Goal: Information Seeking & Learning: Learn about a topic

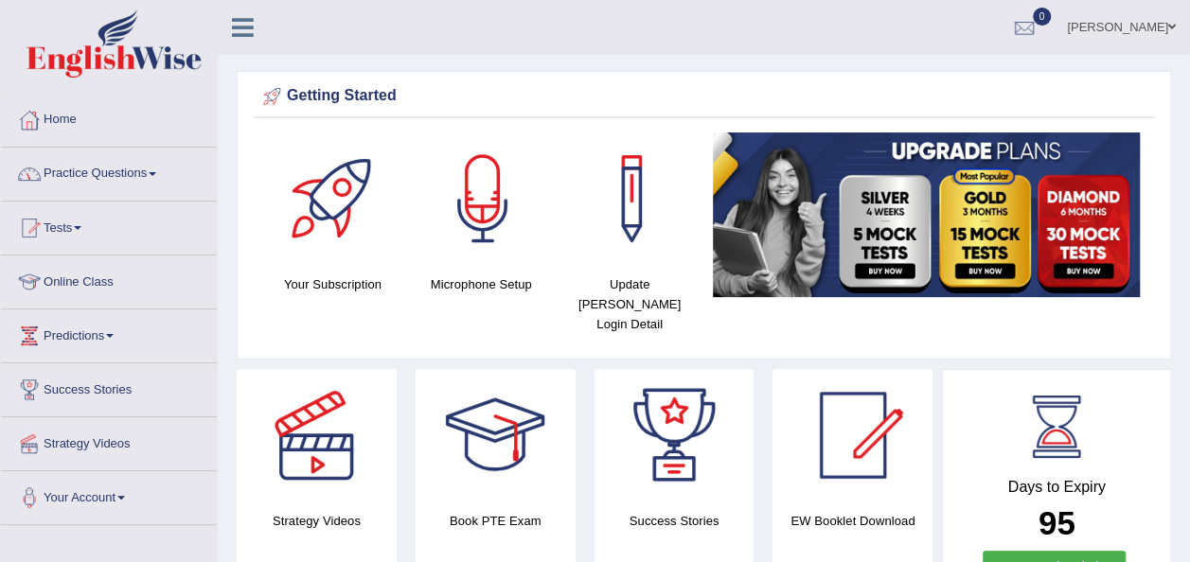
click at [164, 174] on link "Practice Questions" at bounding box center [109, 171] width 216 height 47
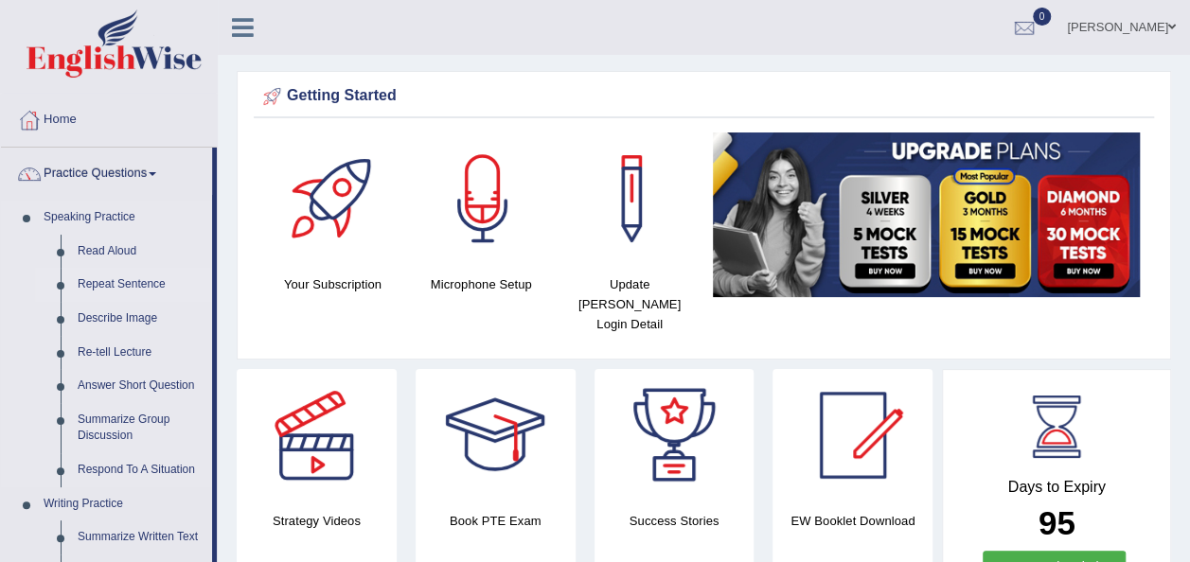
click at [125, 292] on link "Repeat Sentence" at bounding box center [140, 285] width 143 height 34
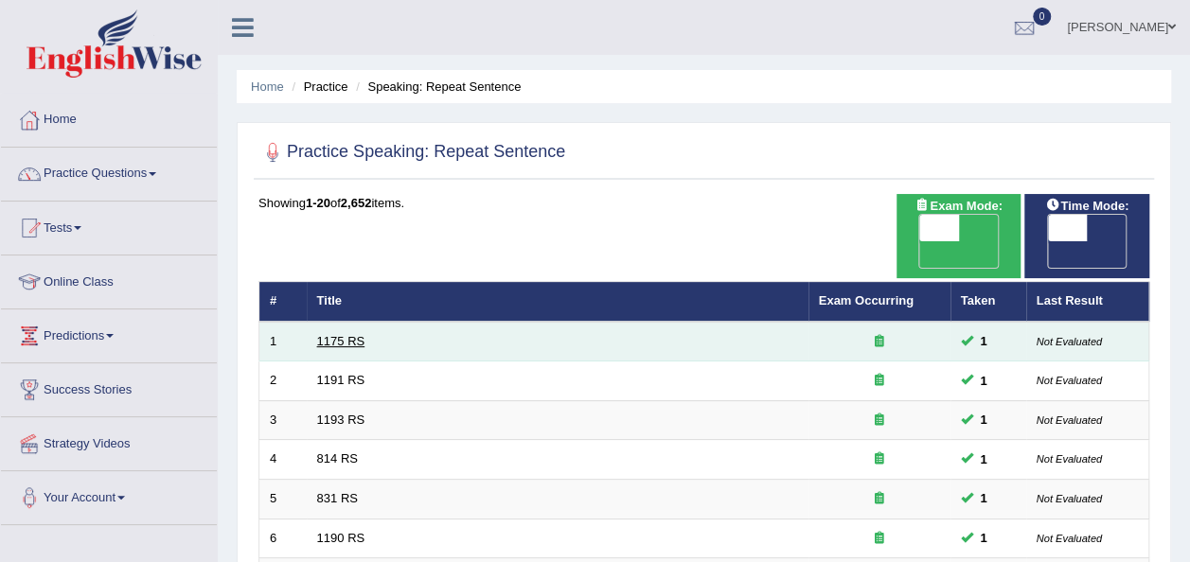
click at [342, 334] on link "1175 RS" at bounding box center [341, 341] width 48 height 14
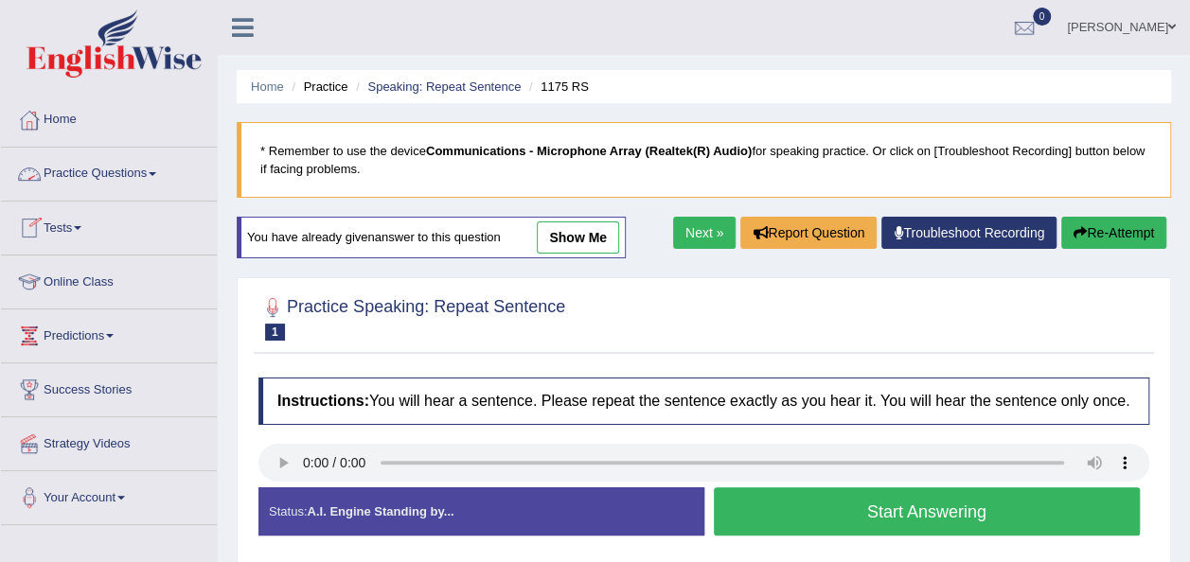
click at [160, 175] on link "Practice Questions" at bounding box center [109, 171] width 216 height 47
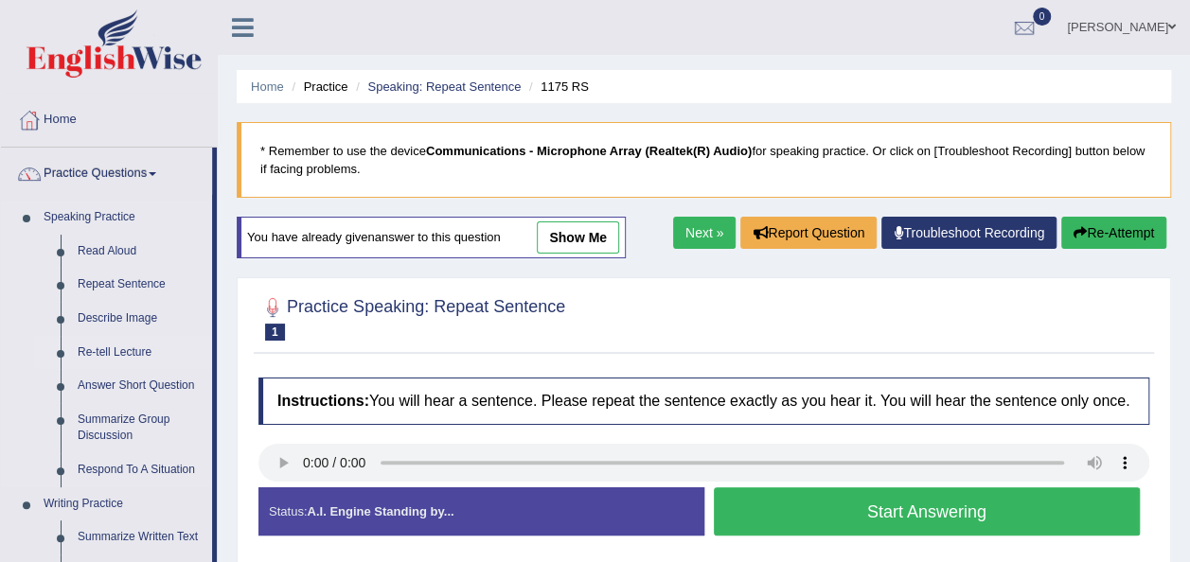
click at [129, 348] on link "Re-tell Lecture" at bounding box center [140, 353] width 143 height 34
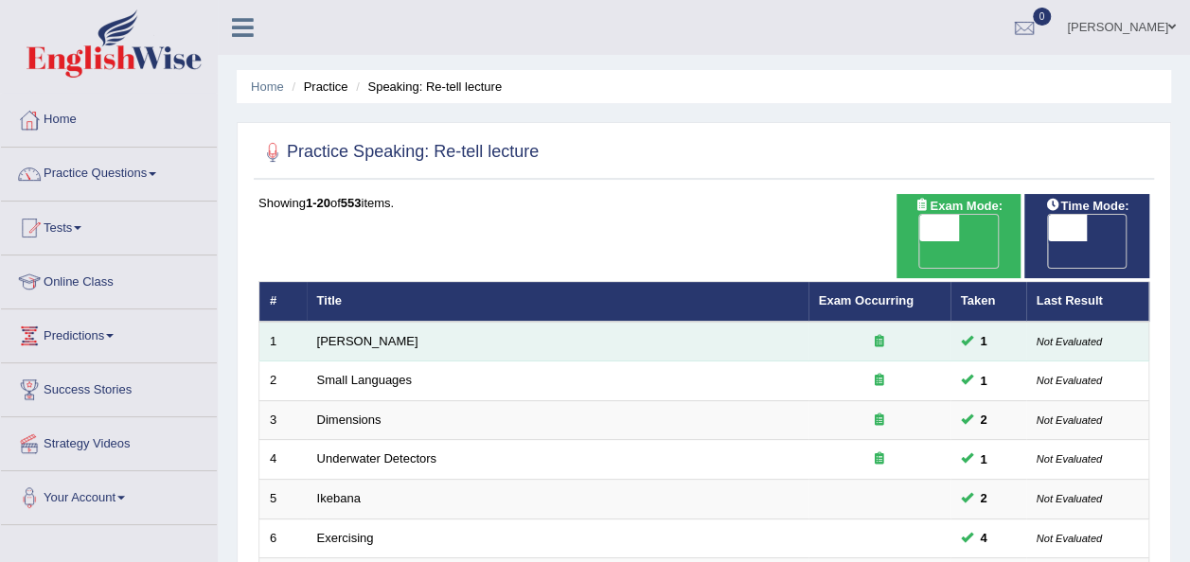
click at [344, 322] on td "Amory Lovins" at bounding box center [558, 342] width 502 height 40
click at [354, 334] on link "Amory Lovins" at bounding box center [367, 341] width 101 height 14
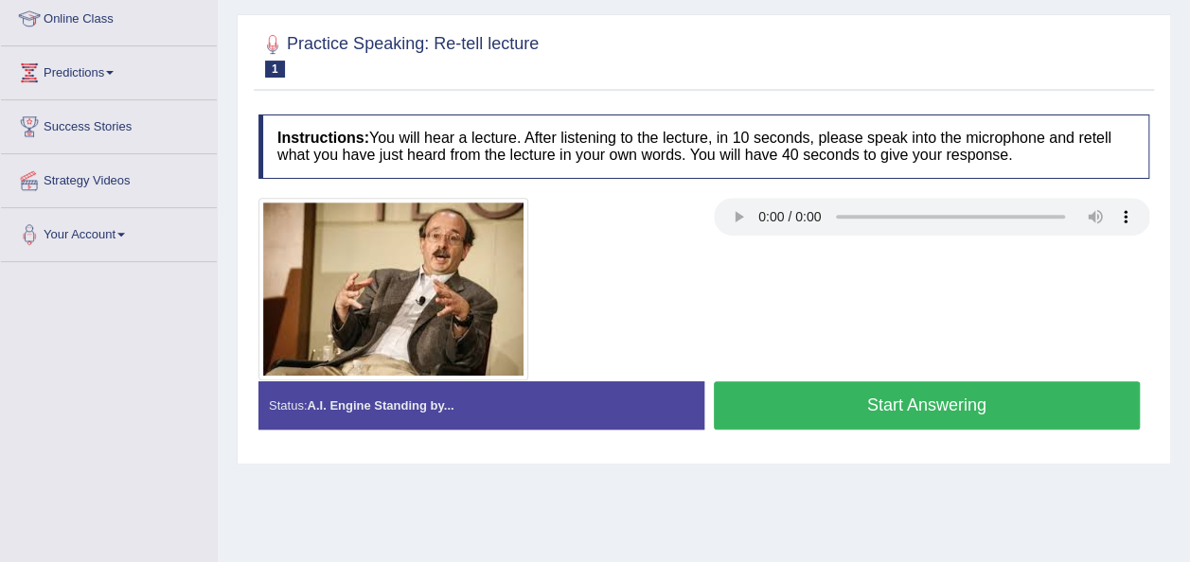
scroll to position [303, 0]
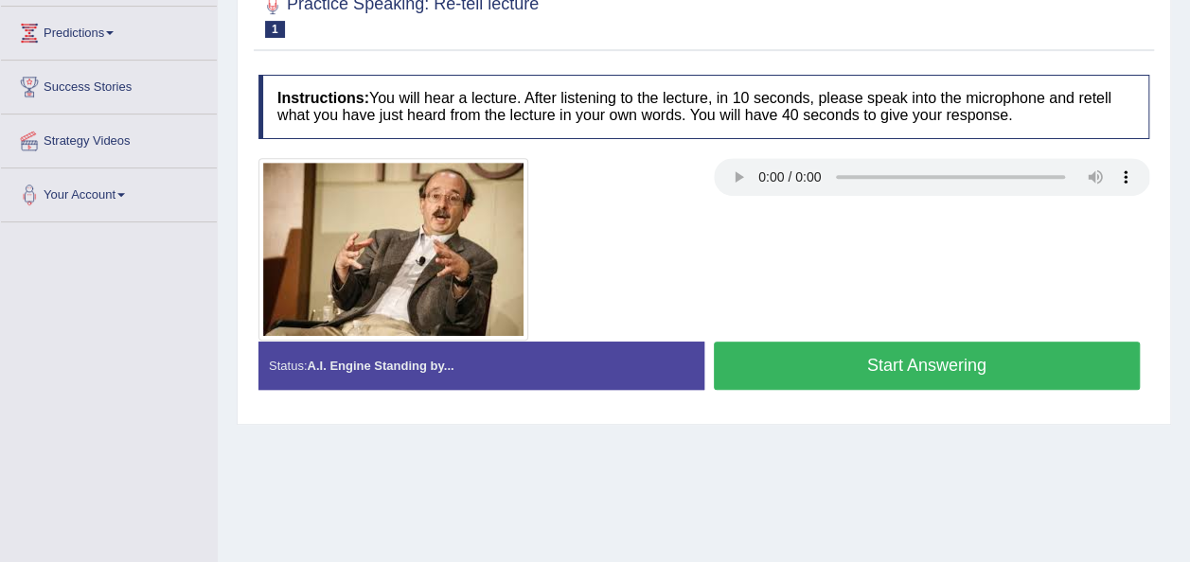
click at [833, 357] on button "Start Answering" at bounding box center [927, 366] width 427 height 48
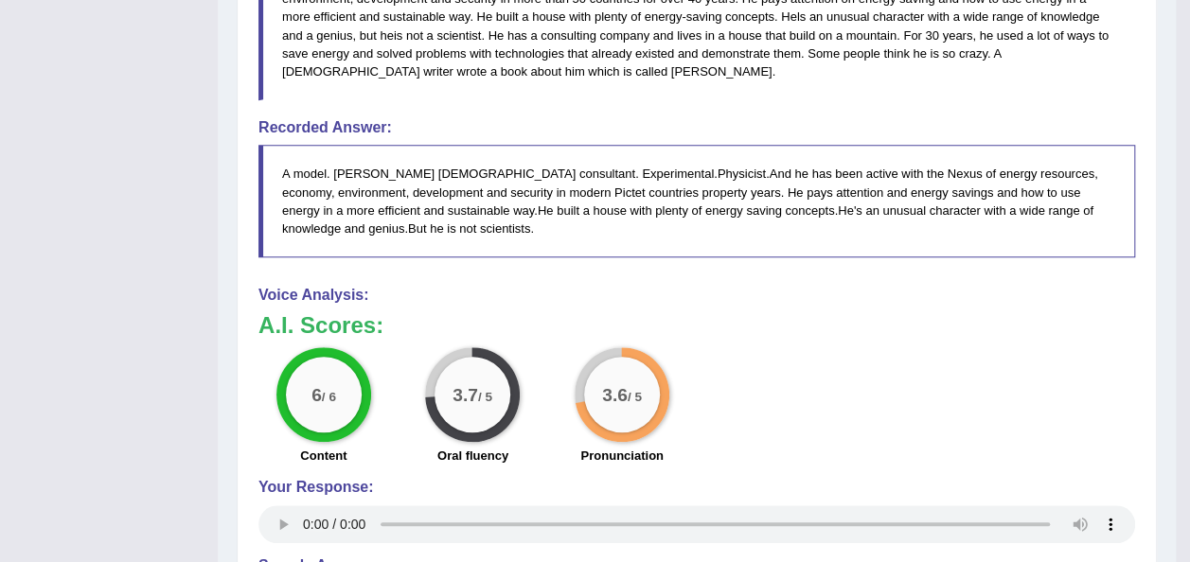
scroll to position [719, 0]
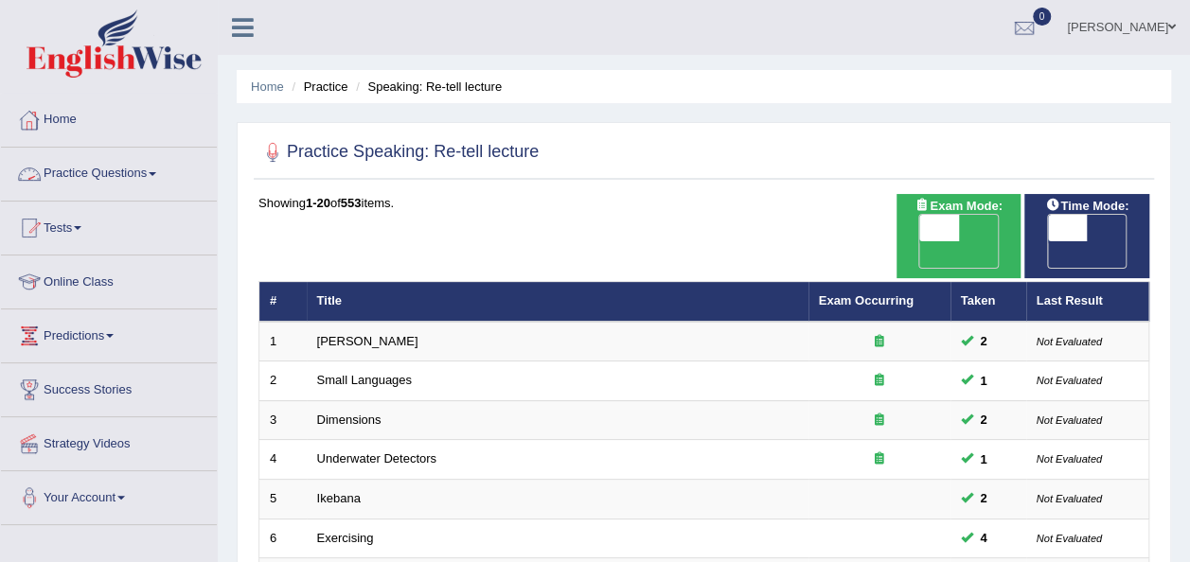
click at [159, 170] on link "Practice Questions" at bounding box center [109, 171] width 216 height 47
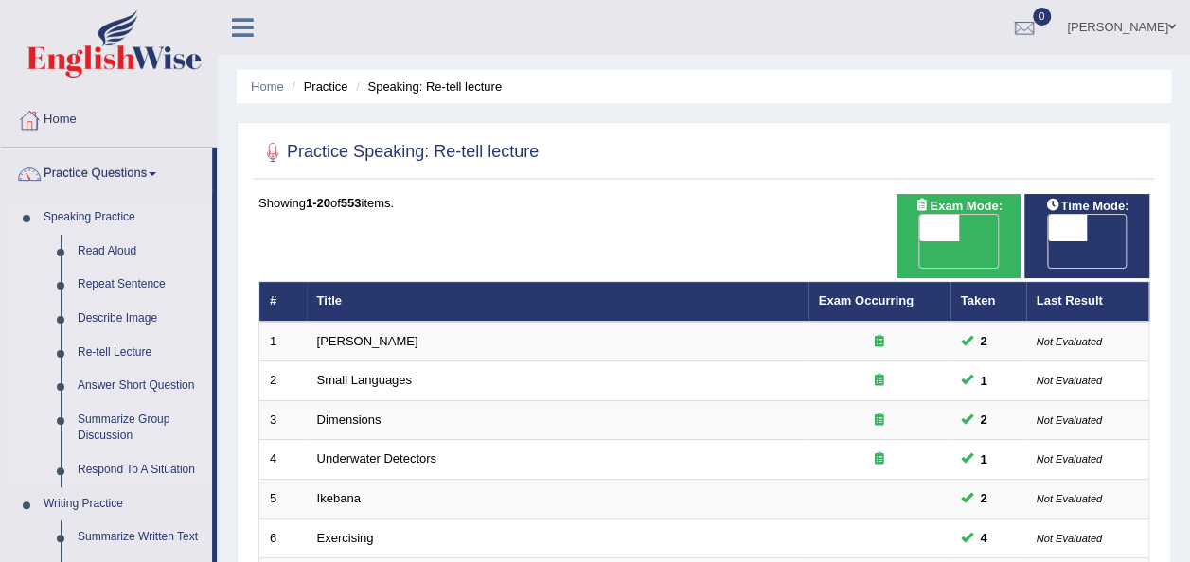
click at [110, 426] on link "Summarize Group Discussion" at bounding box center [140, 428] width 143 height 50
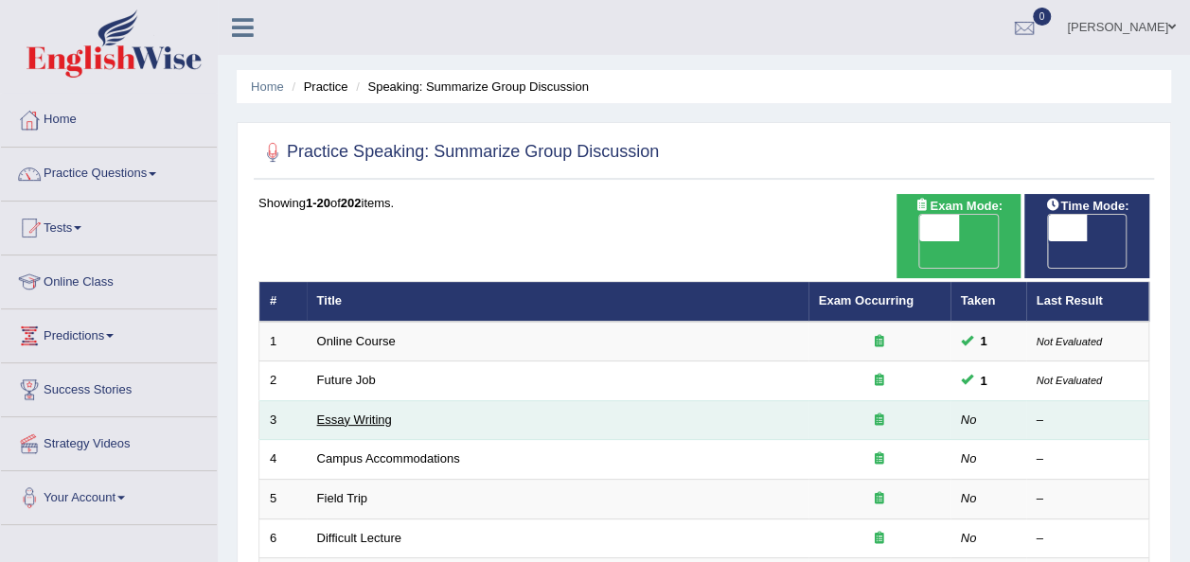
click at [374, 413] on link "Essay Writing" at bounding box center [354, 420] width 75 height 14
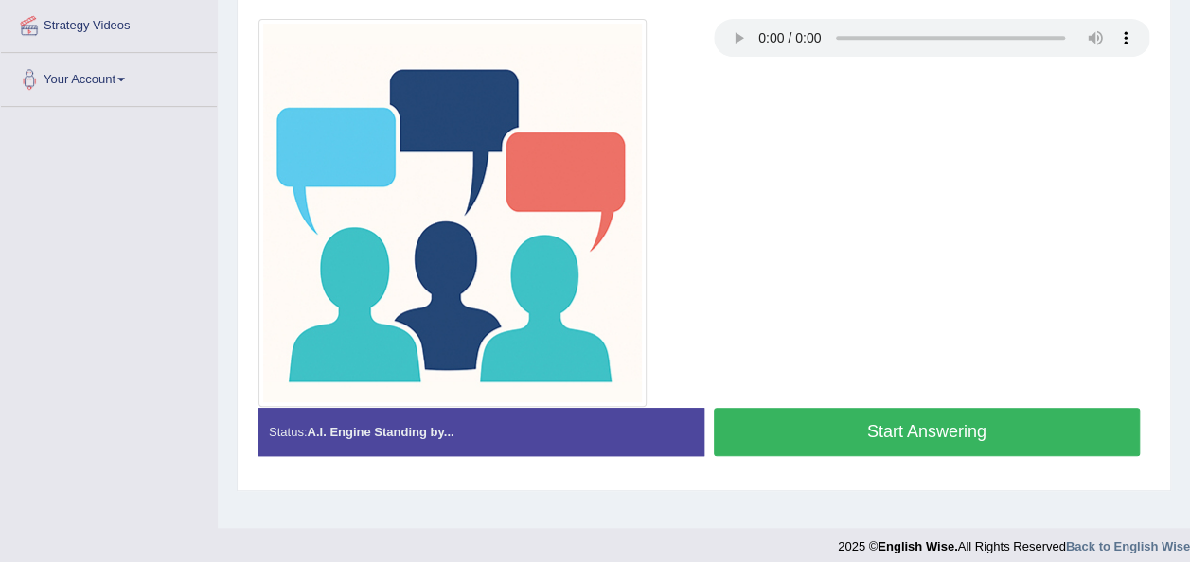
scroll to position [432, 0]
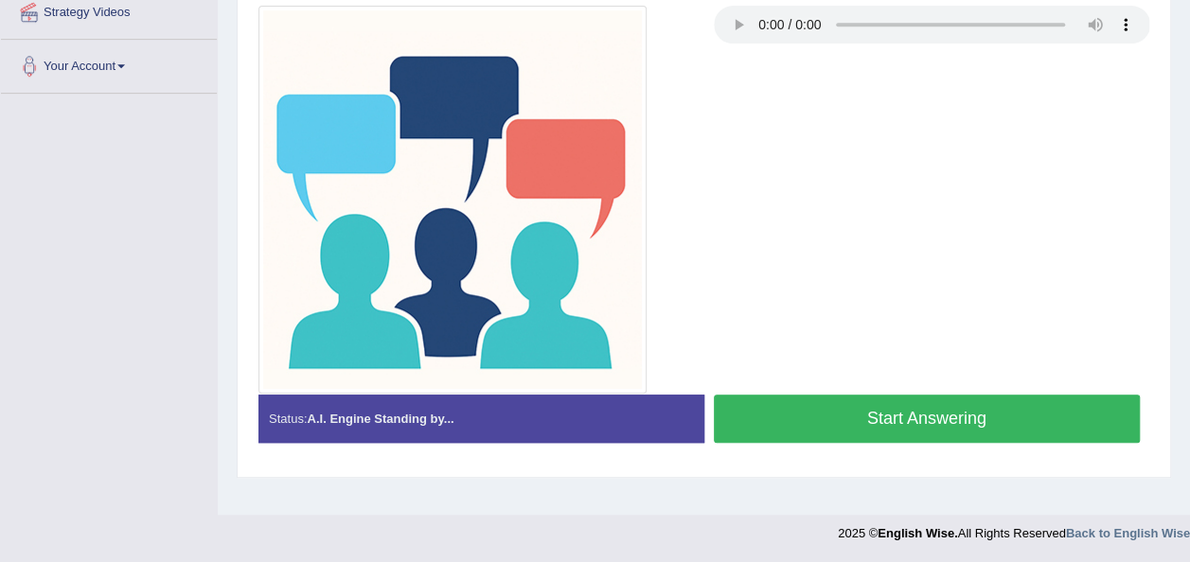
click at [794, 413] on button "Start Answering" at bounding box center [927, 419] width 427 height 48
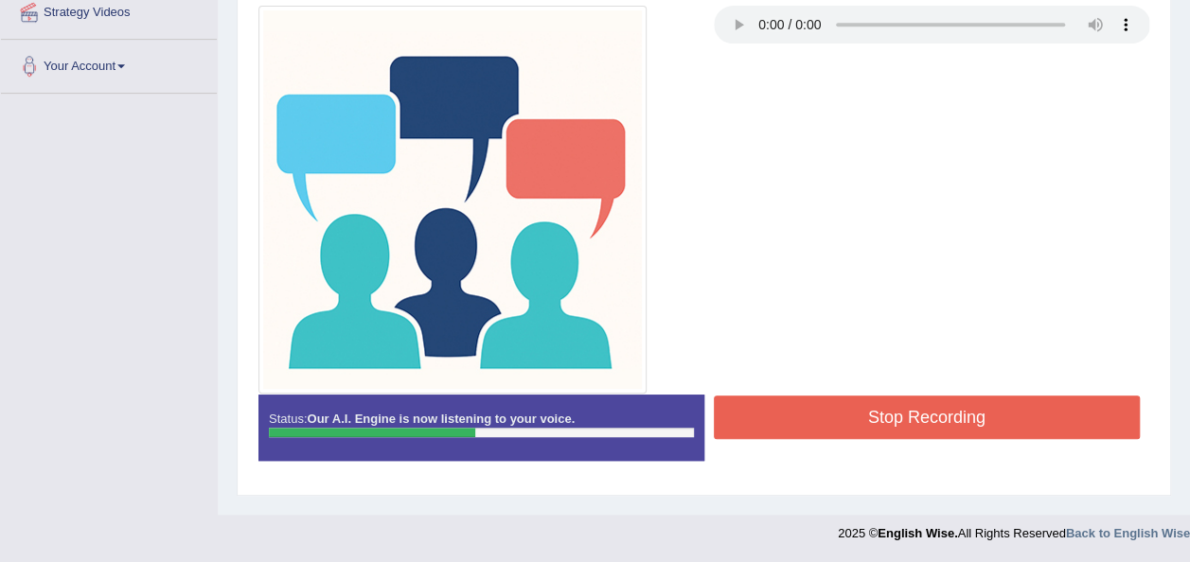
click at [794, 413] on button "Stop Recording" at bounding box center [927, 418] width 427 height 44
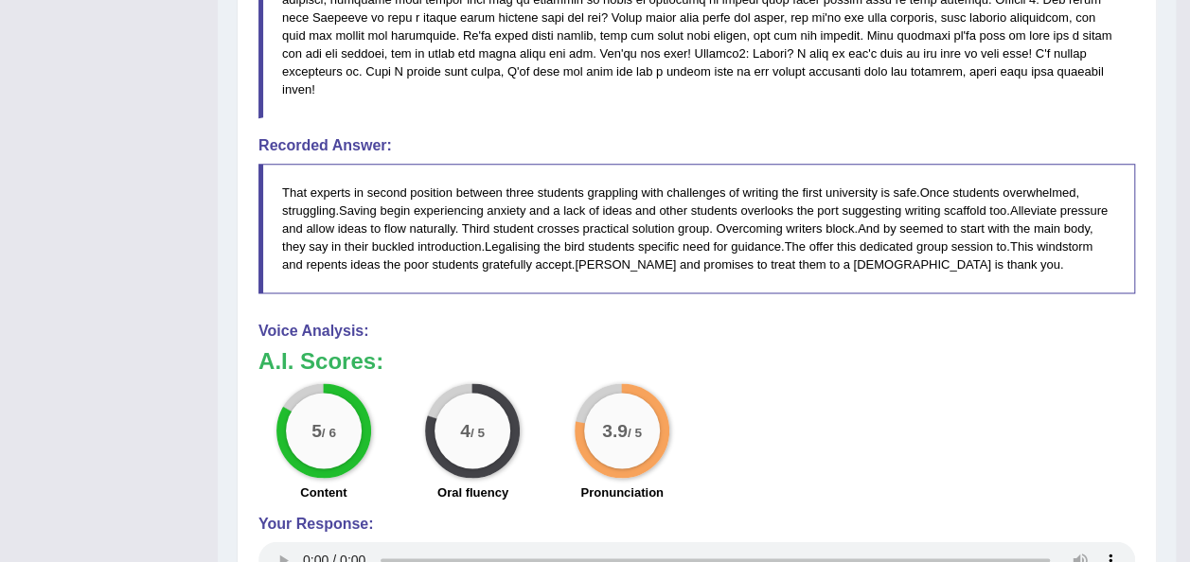
scroll to position [1151, 0]
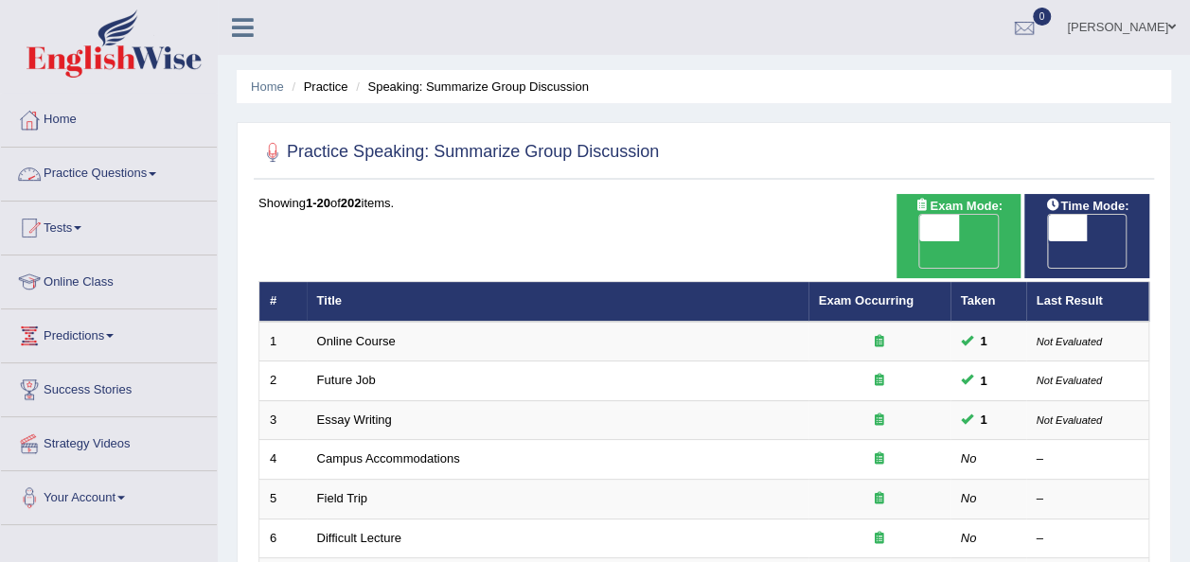
click at [161, 178] on link "Practice Questions" at bounding box center [109, 171] width 216 height 47
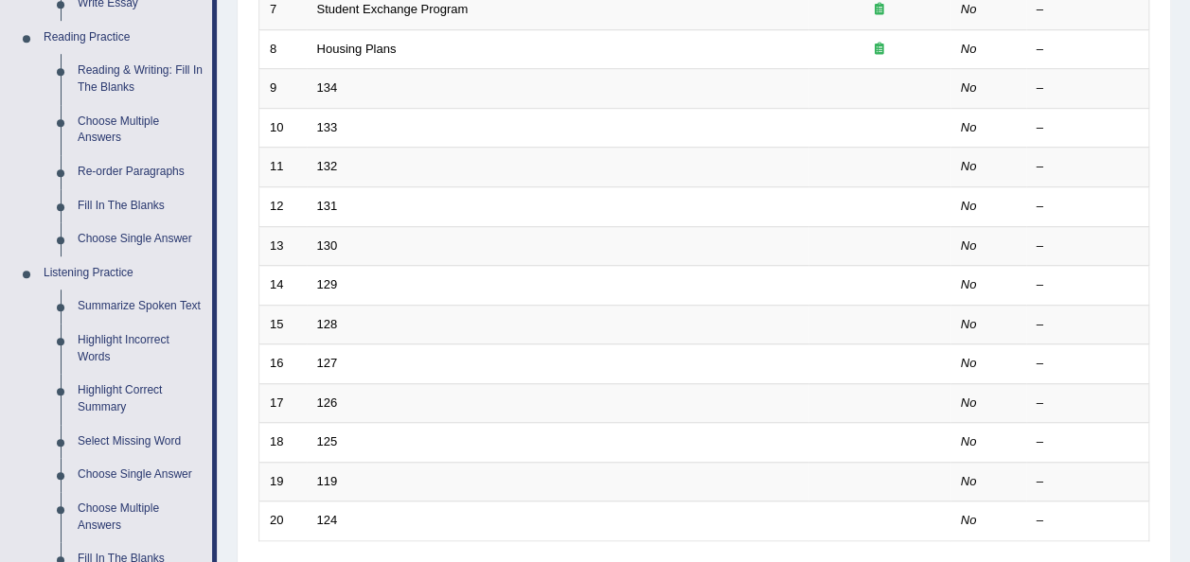
scroll to position [606, 0]
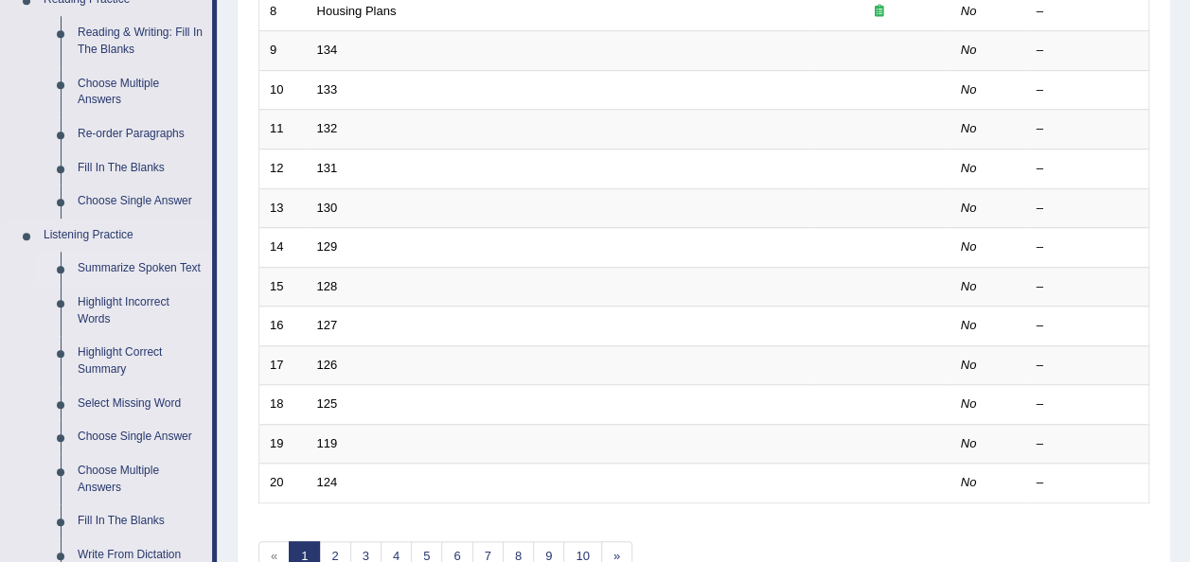
click at [142, 264] on link "Summarize Spoken Text" at bounding box center [140, 269] width 143 height 34
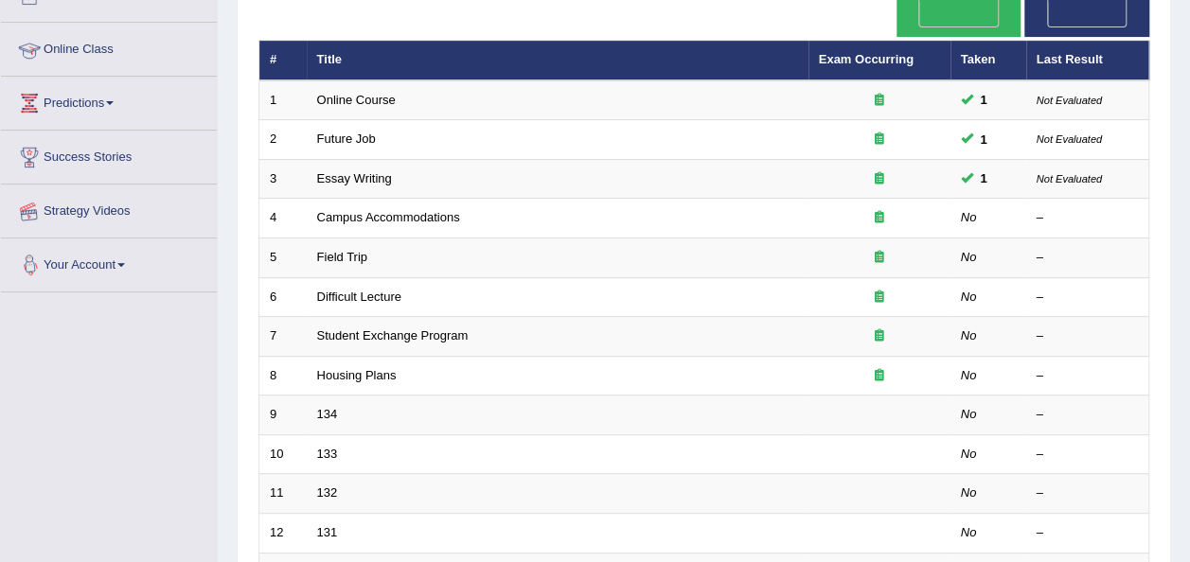
scroll to position [254, 0]
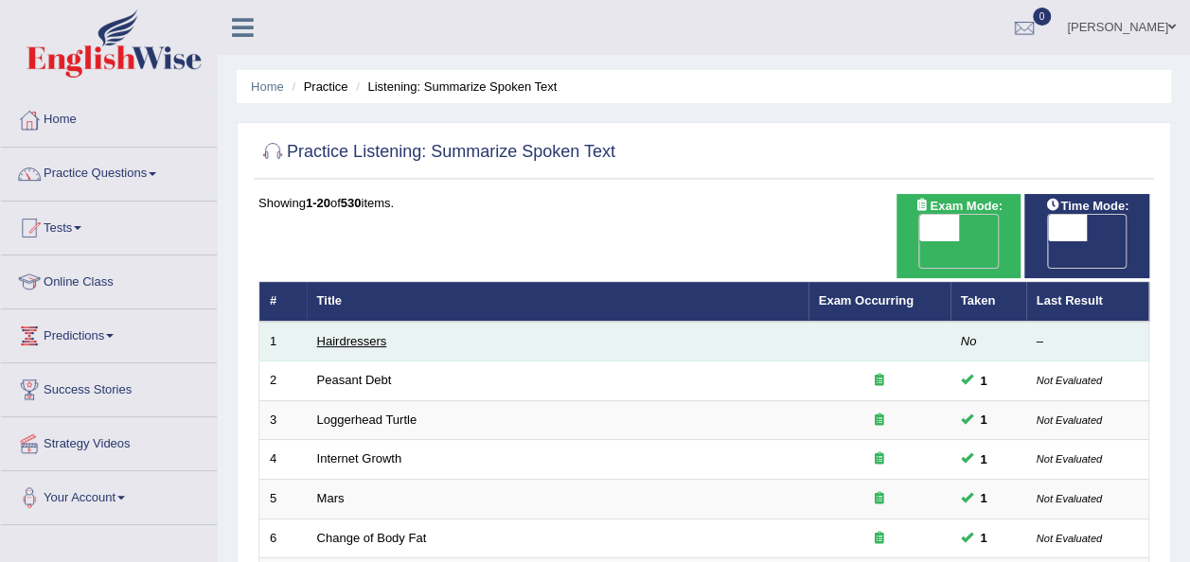
click at [370, 334] on link "Hairdressers" at bounding box center [352, 341] width 70 height 14
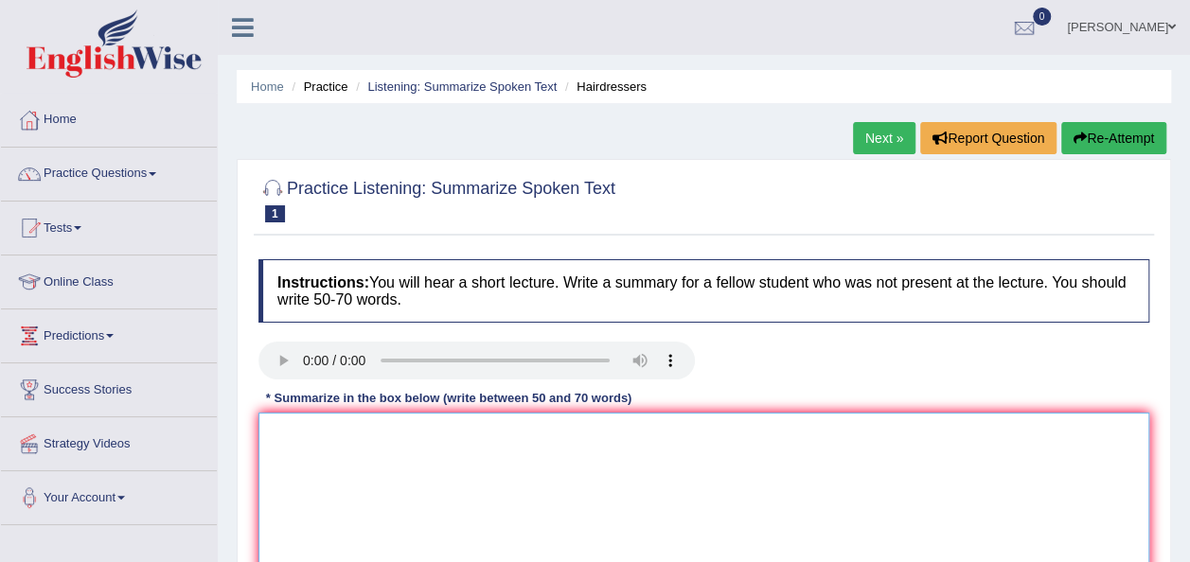
click at [295, 437] on textarea at bounding box center [703, 505] width 891 height 184
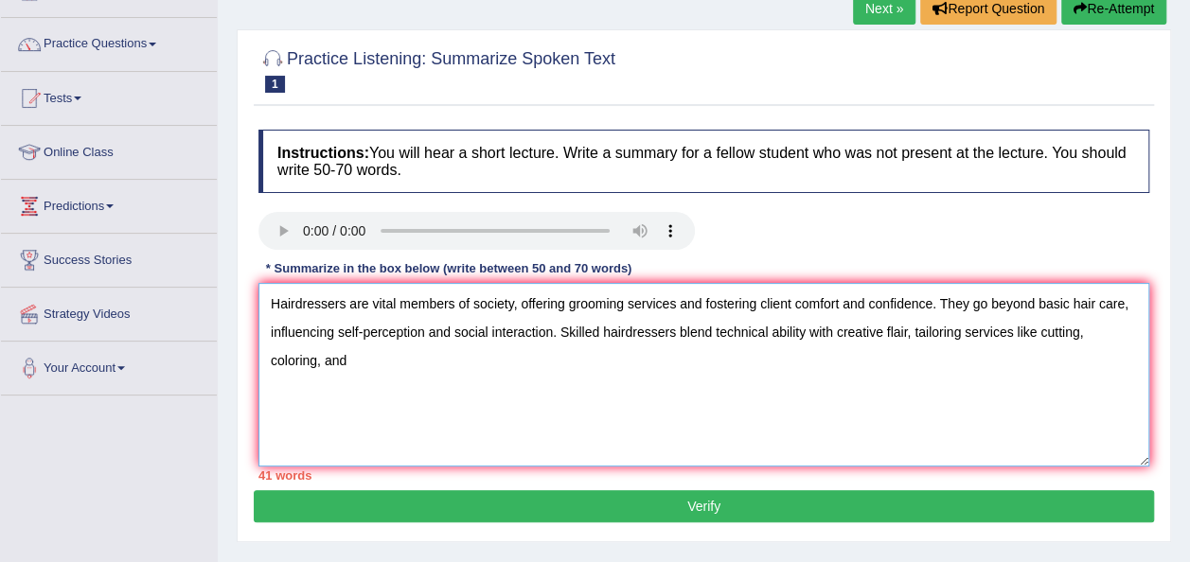
scroll to position [151, 0]
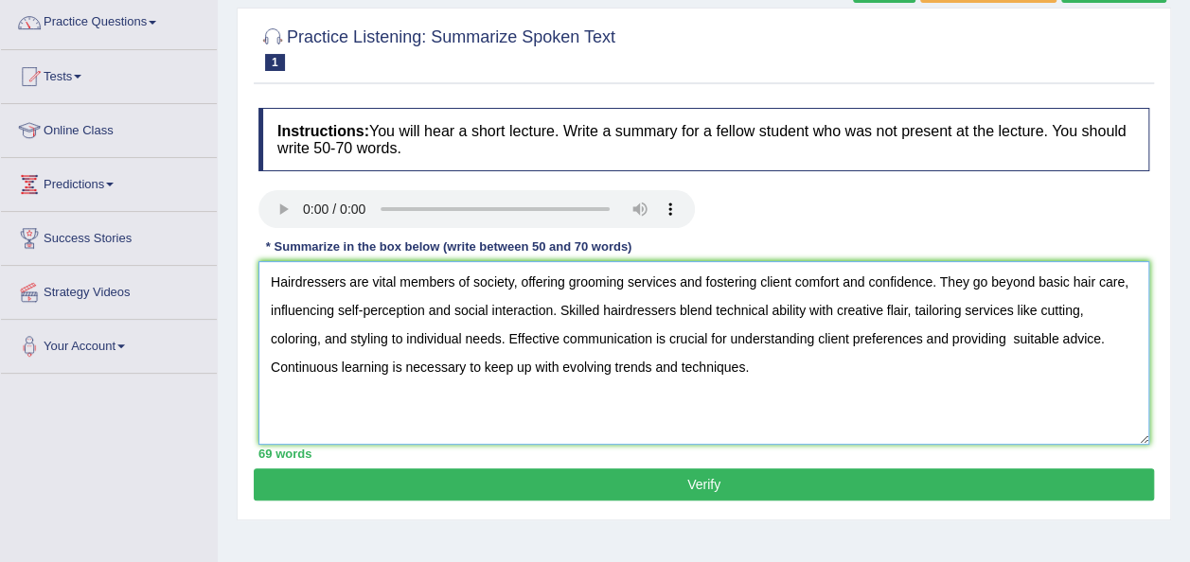
type textarea "Hairdressers are vital members of society, offering grooming services and foste…"
click at [704, 488] on button "Verify" at bounding box center [704, 485] width 900 height 32
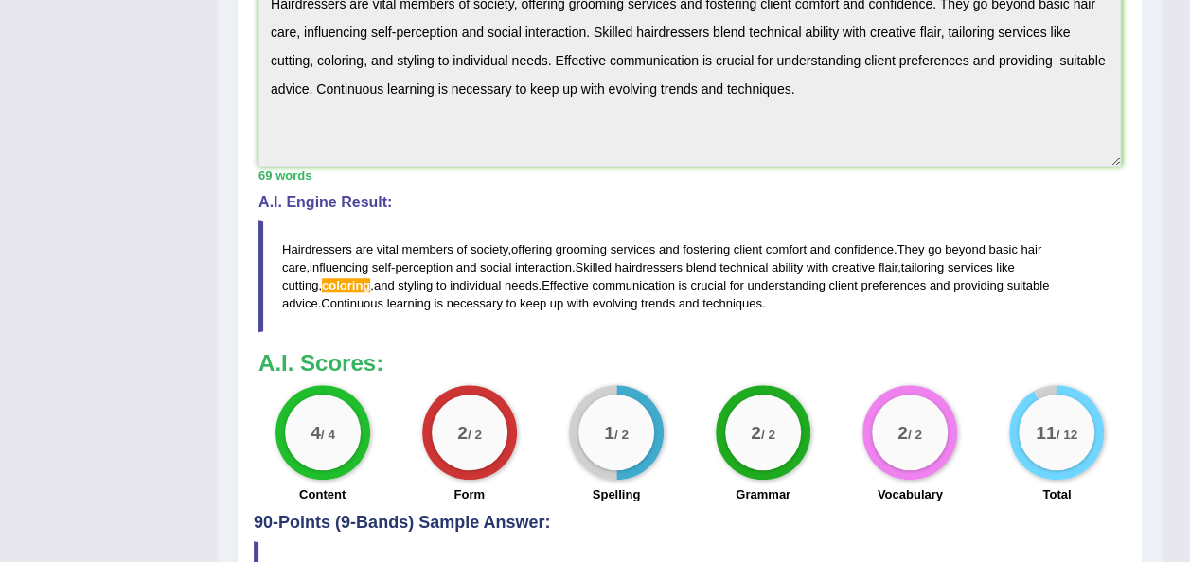
scroll to position [644, 0]
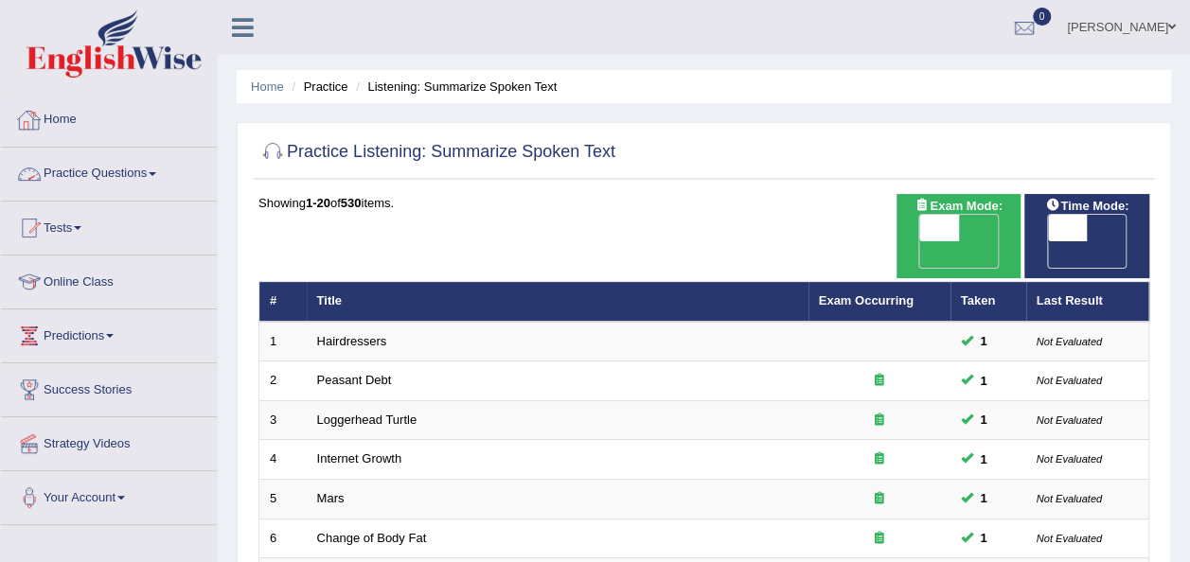
click at [162, 175] on link "Practice Questions" at bounding box center [109, 171] width 216 height 47
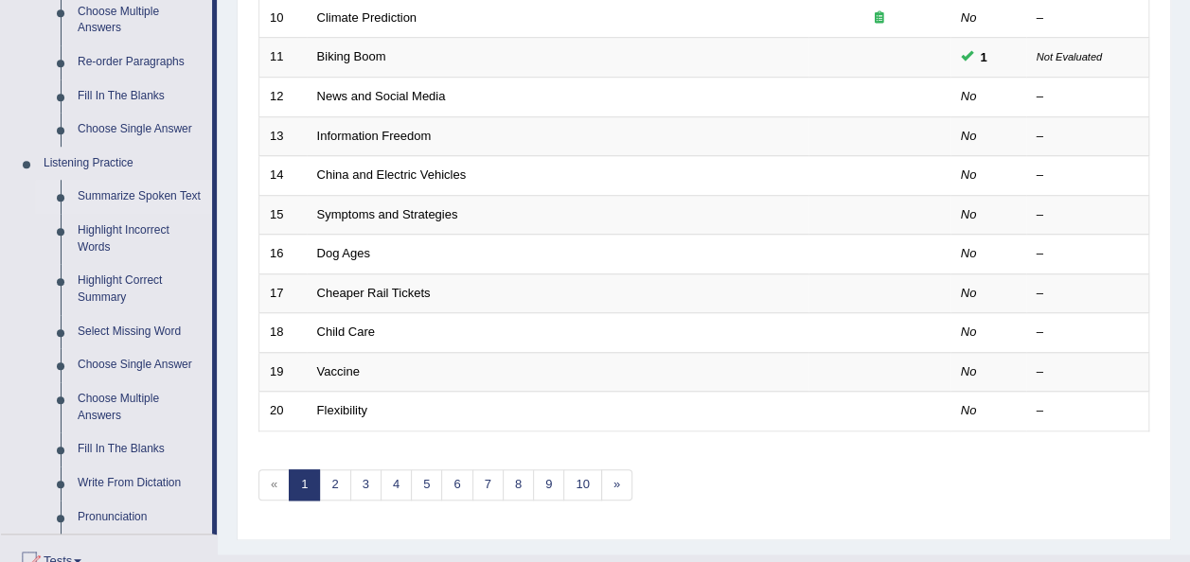
scroll to position [682, 0]
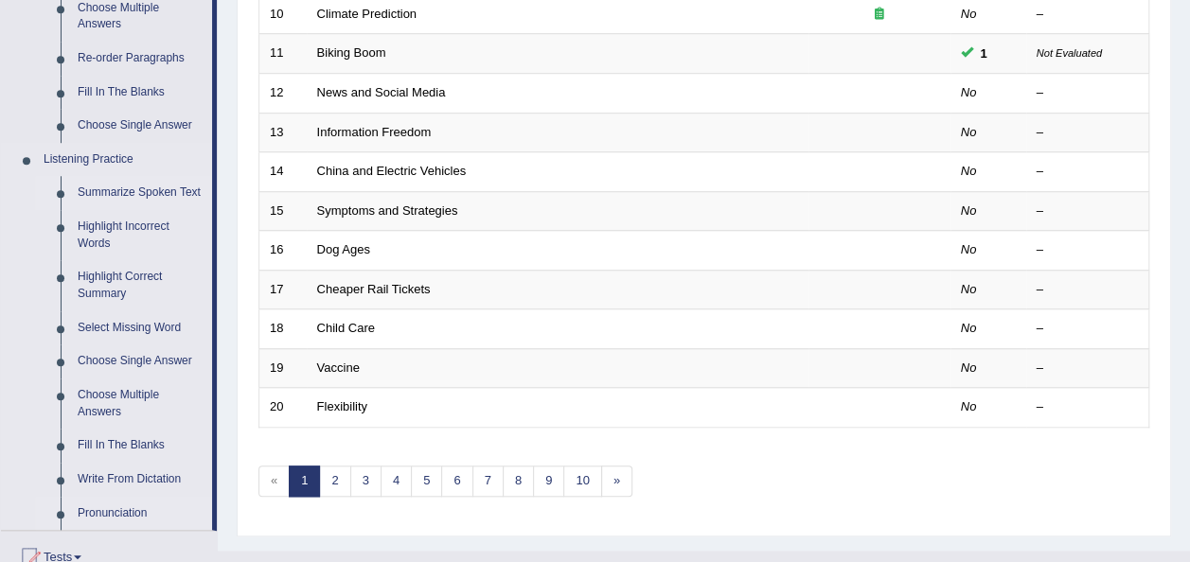
click at [111, 505] on link "Pronunciation" at bounding box center [140, 514] width 143 height 34
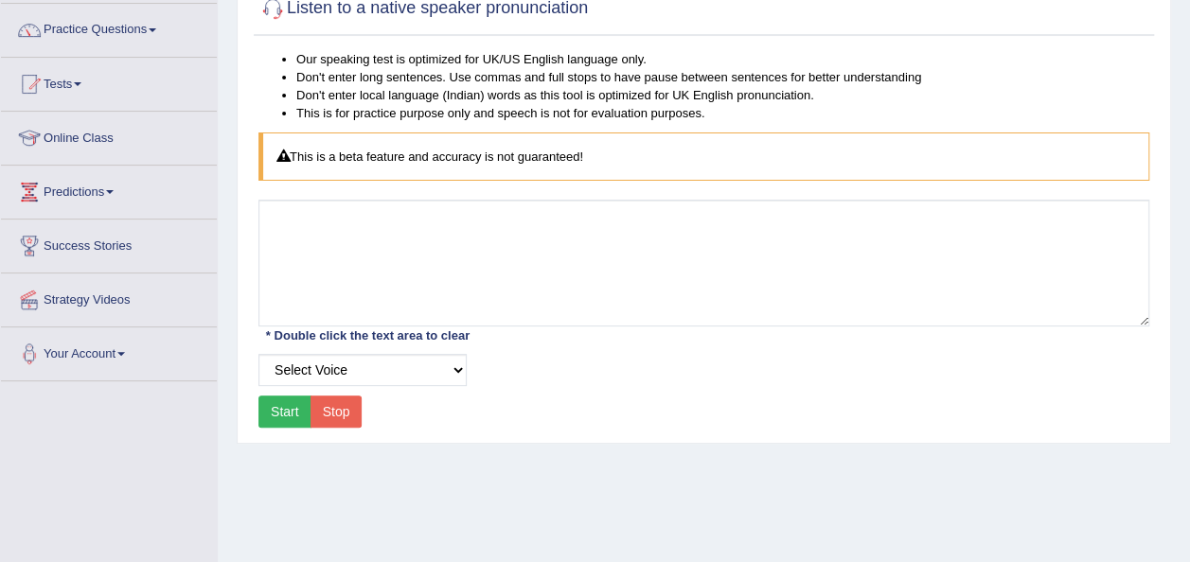
scroll to position [151, 0]
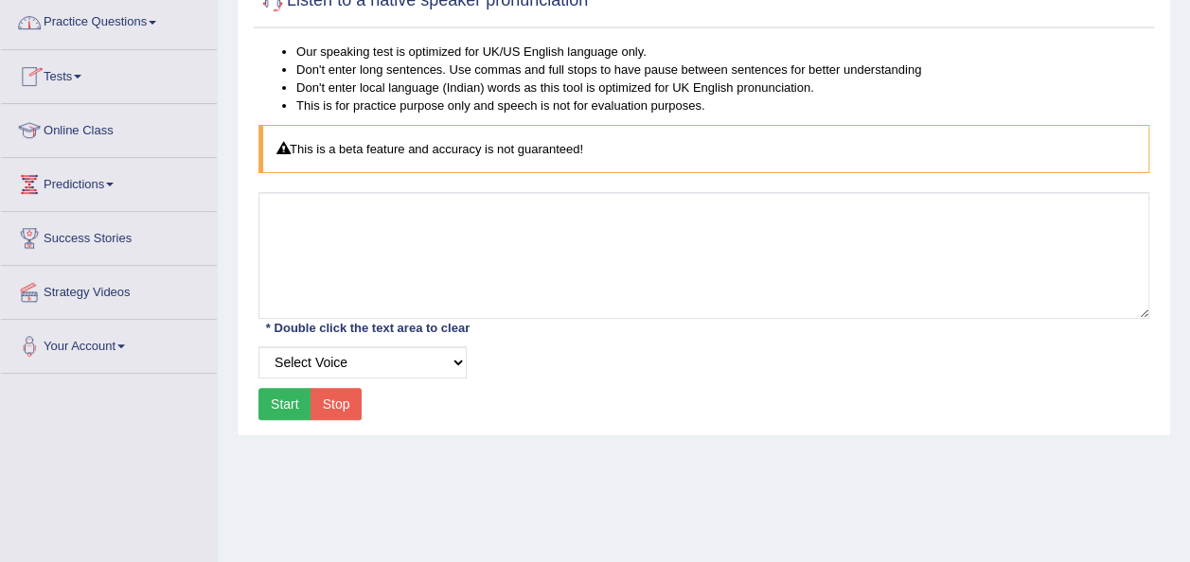
click at [153, 12] on link "Practice Questions" at bounding box center [109, 19] width 216 height 47
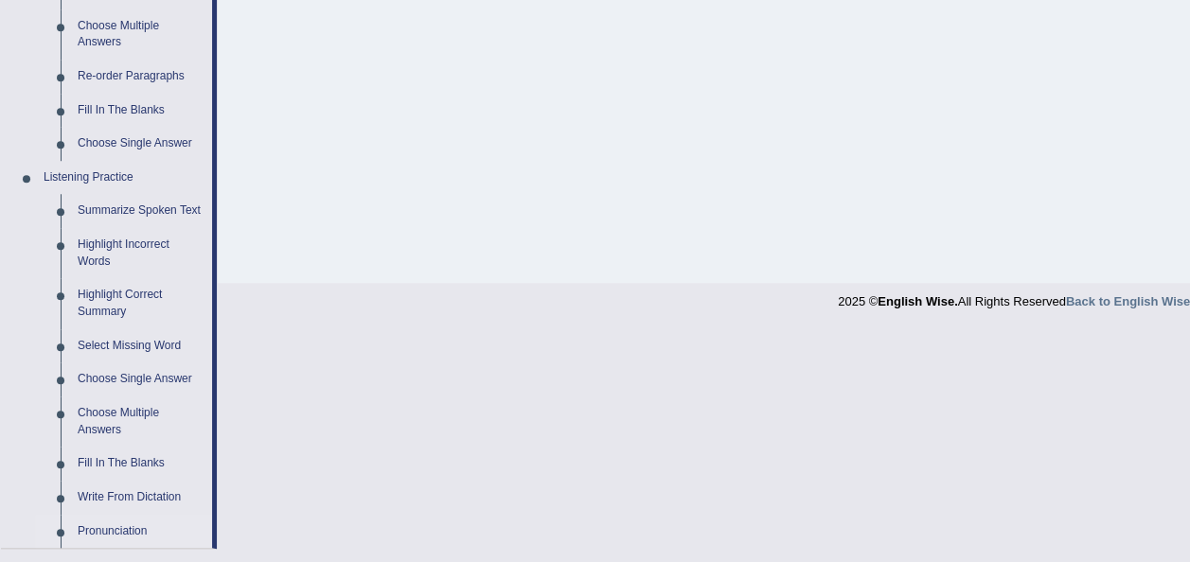
scroll to position [682, 0]
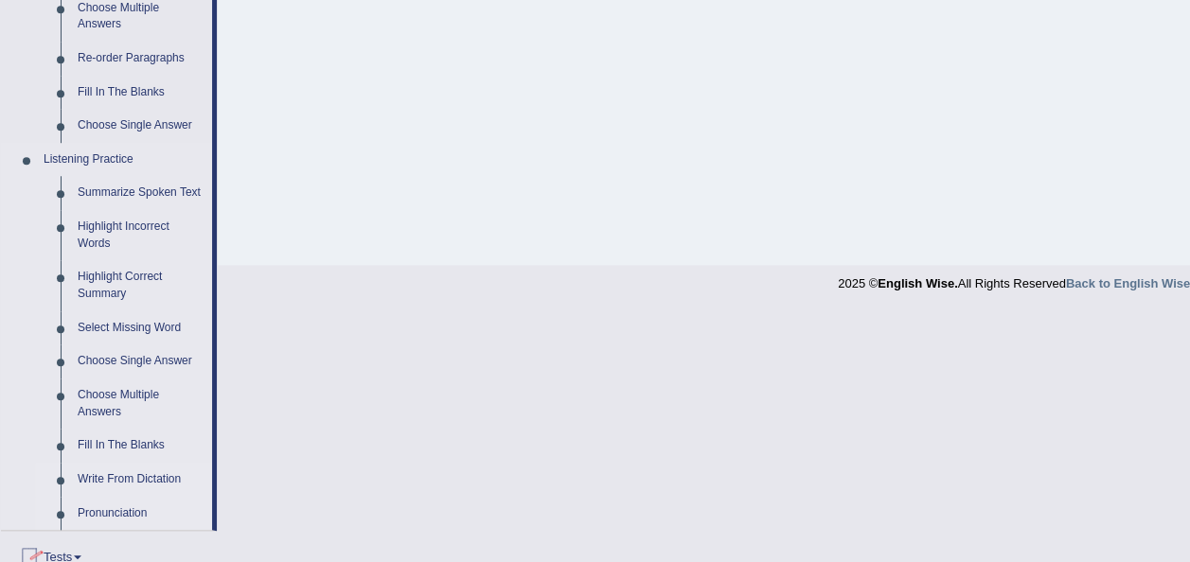
click at [111, 477] on link "Write From Dictation" at bounding box center [140, 480] width 143 height 34
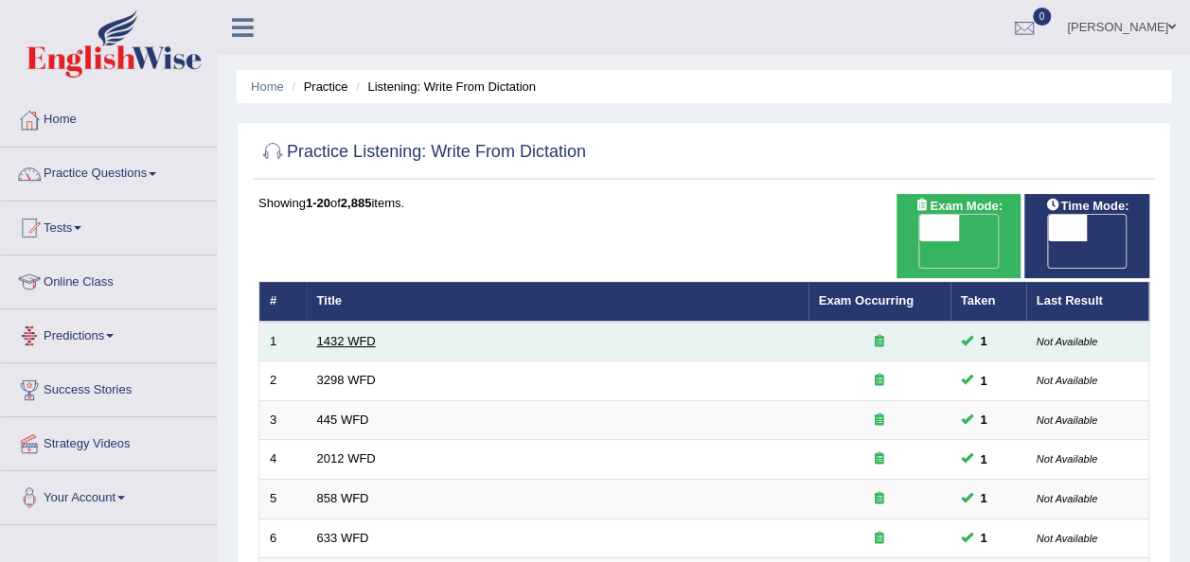
click at [333, 334] on link "1432 WFD" at bounding box center [346, 341] width 59 height 14
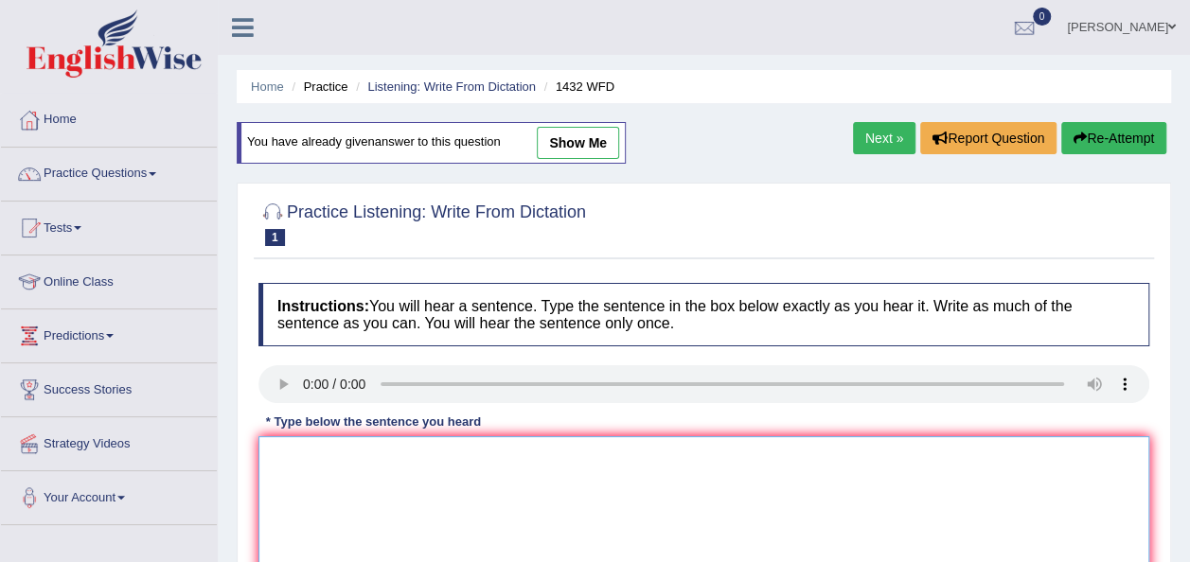
click at [298, 462] on textarea at bounding box center [703, 528] width 891 height 184
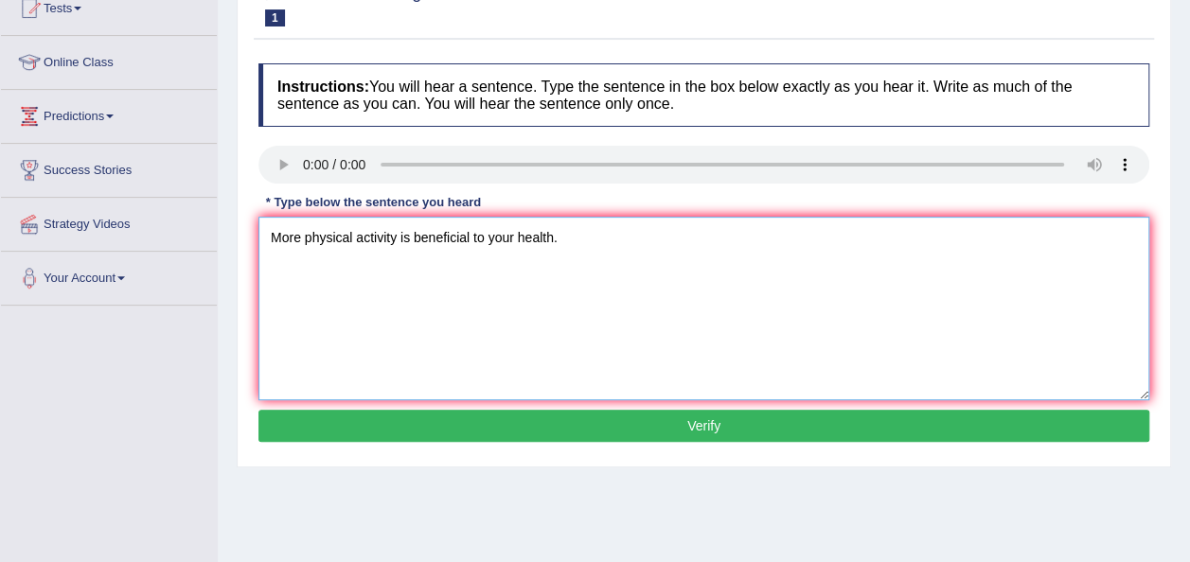
scroll to position [227, 0]
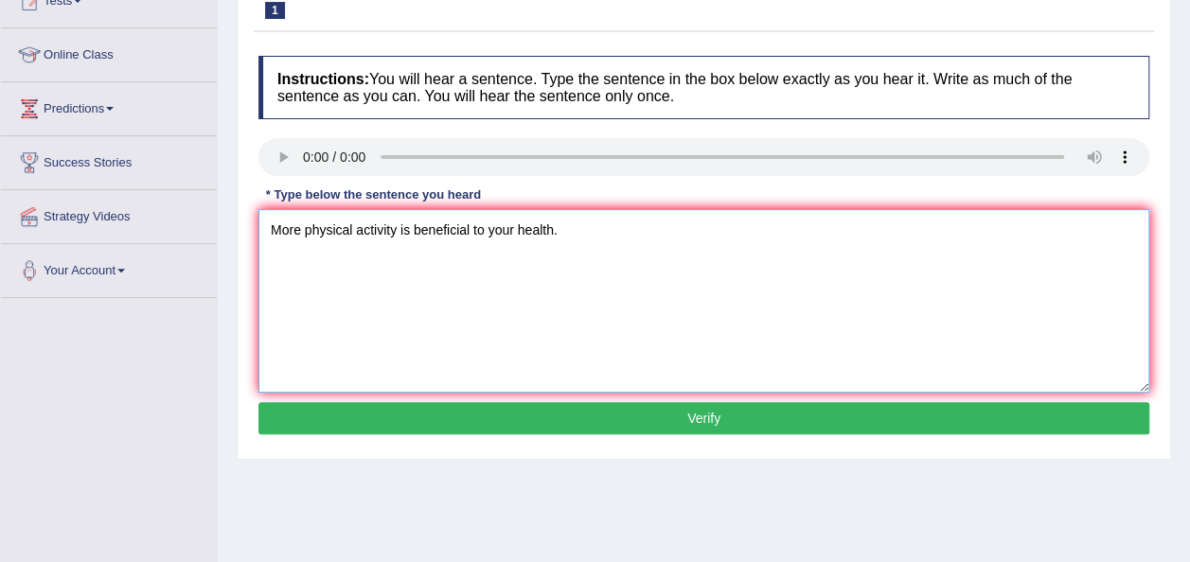
type textarea "More physical activity is beneficial to your health."
click at [705, 427] on button "Verify" at bounding box center [703, 418] width 891 height 32
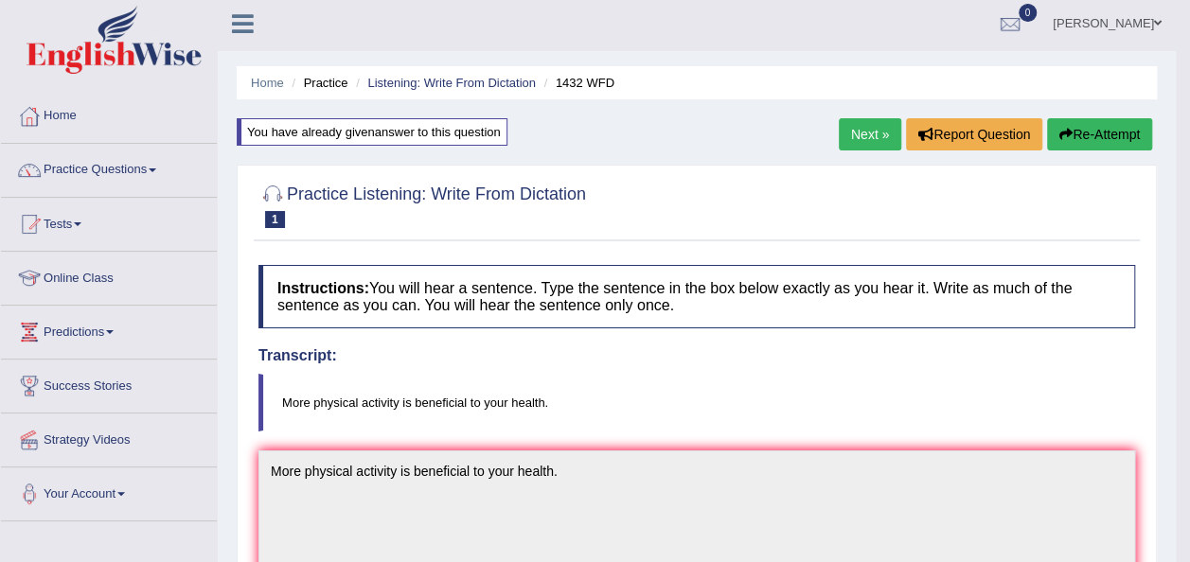
scroll to position [0, 0]
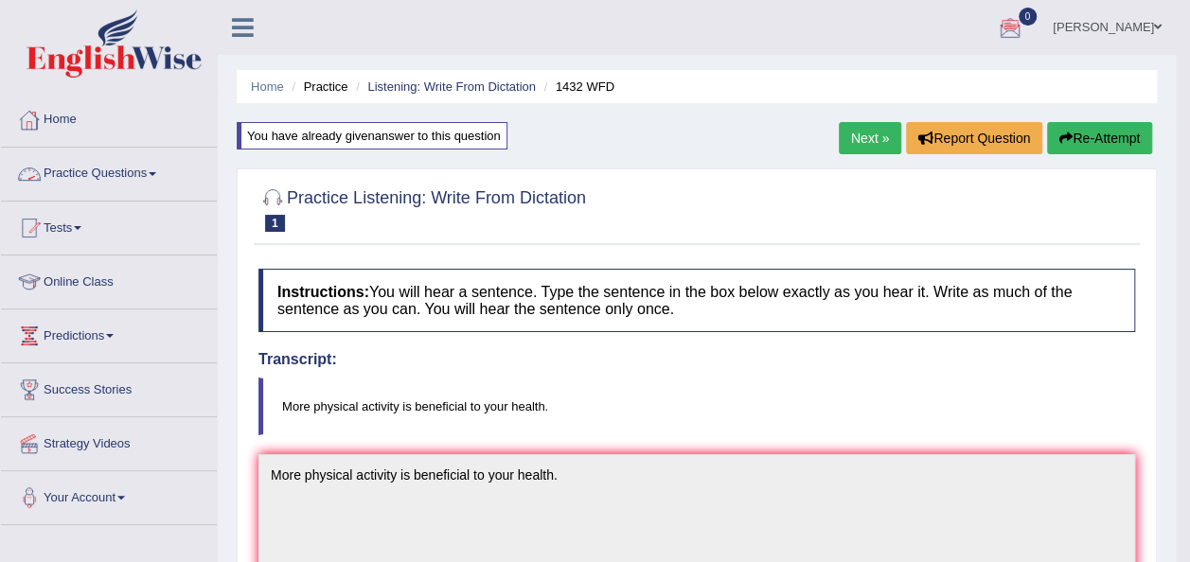
click at [145, 167] on link "Practice Questions" at bounding box center [109, 171] width 216 height 47
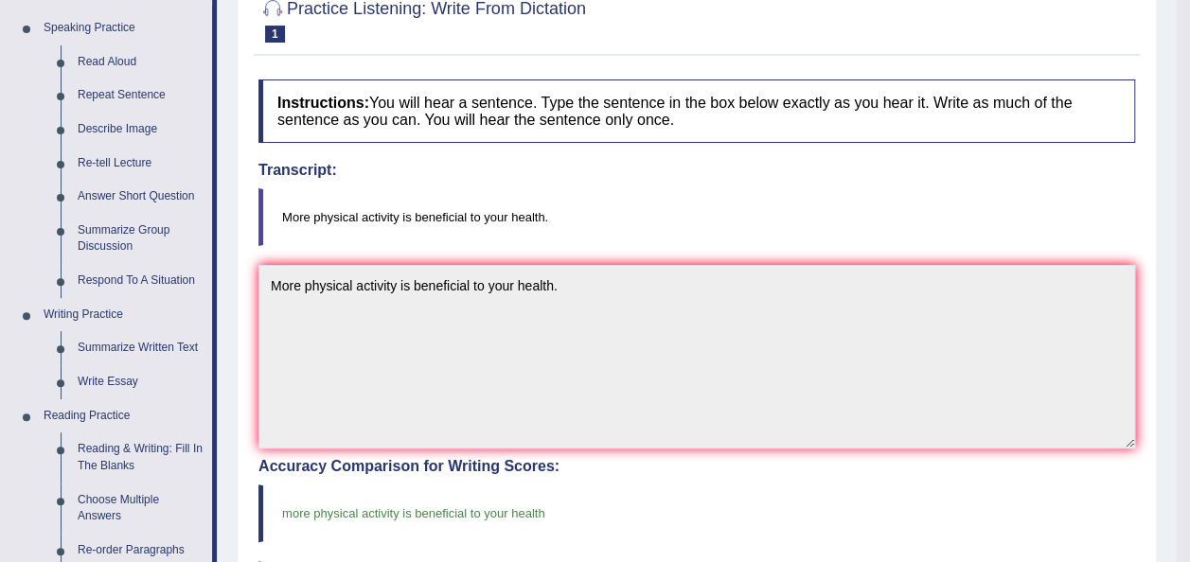
scroll to position [227, 0]
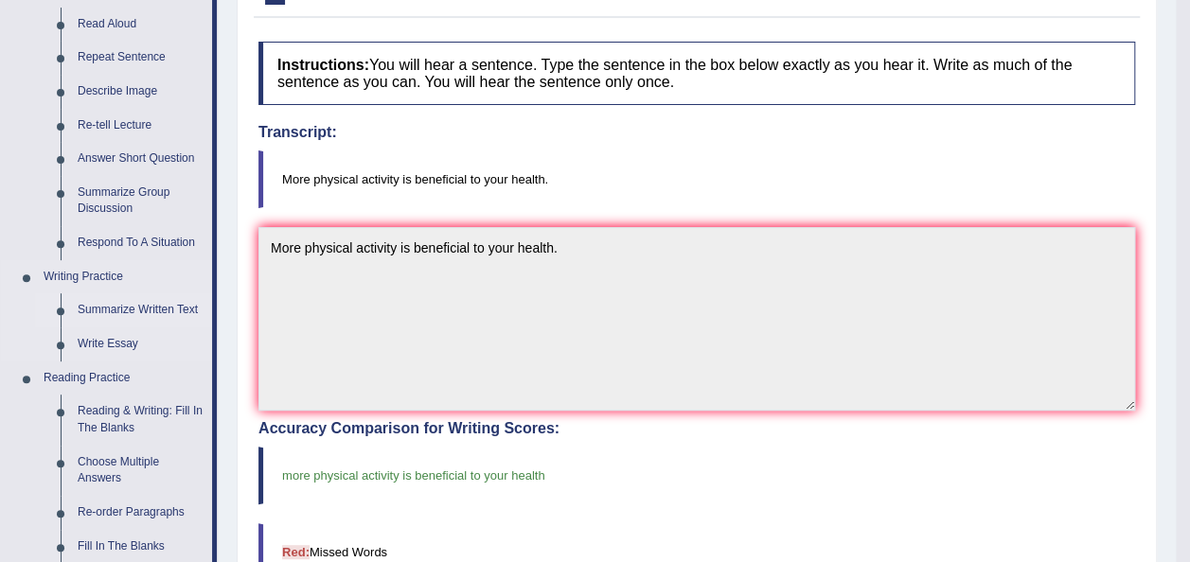
click at [126, 309] on link "Summarize Written Text" at bounding box center [140, 310] width 143 height 34
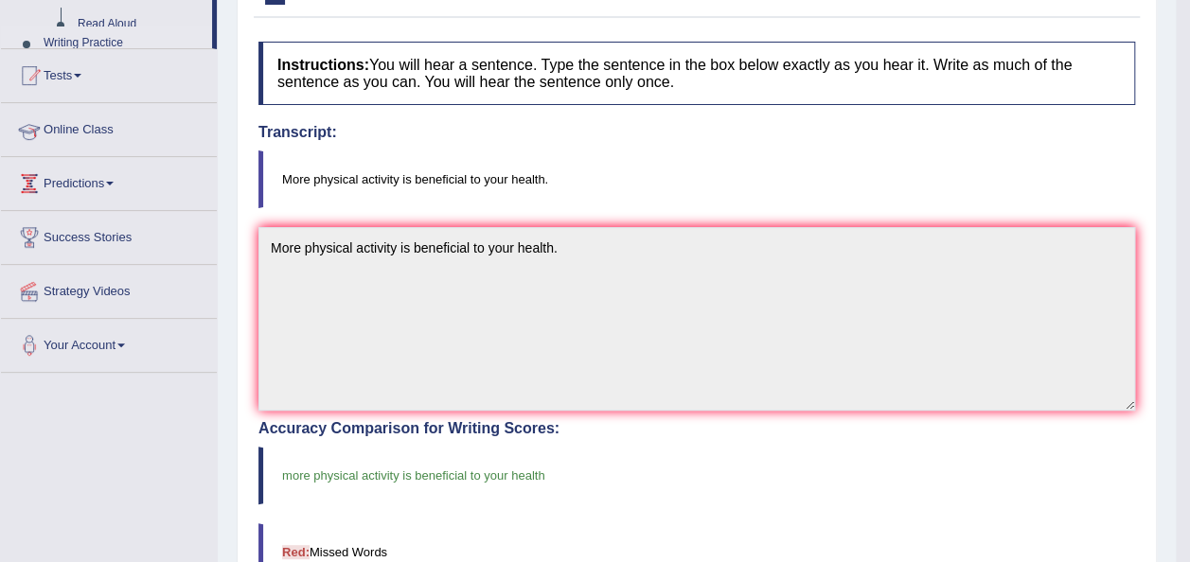
scroll to position [277, 0]
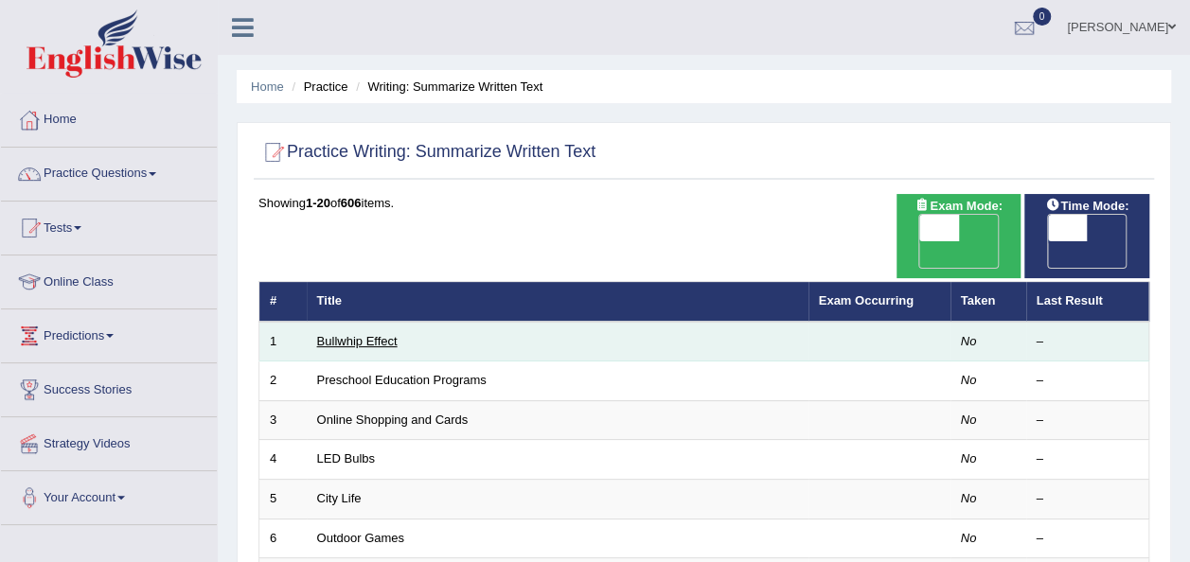
click at [350, 334] on link "Bullwhip Effect" at bounding box center [357, 341] width 80 height 14
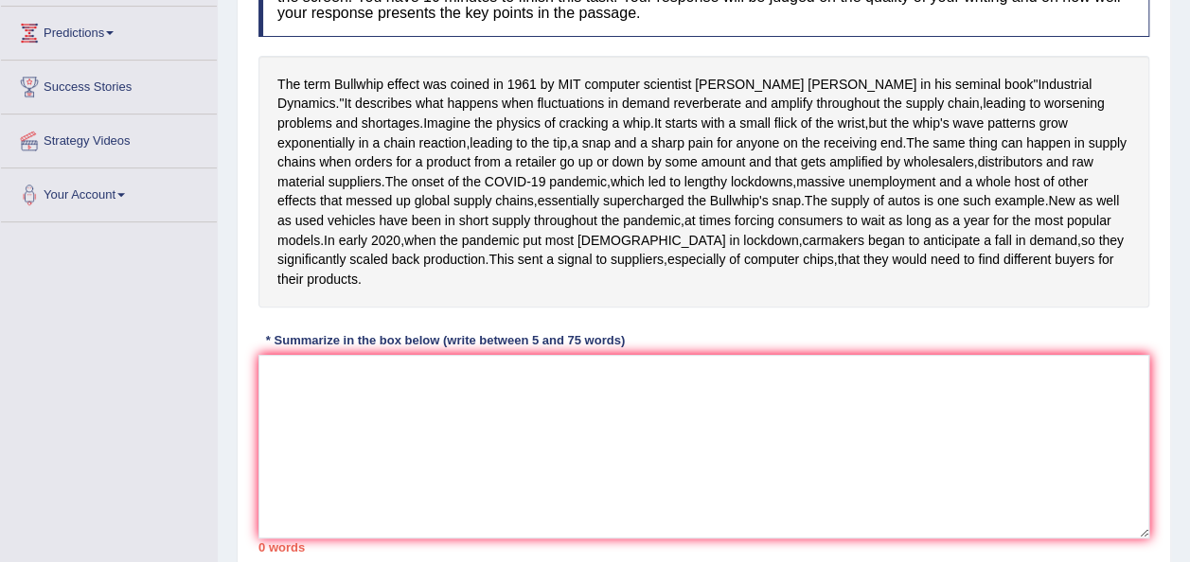
scroll to position [341, 0]
